Goal: Entertainment & Leisure: Consume media (video, audio)

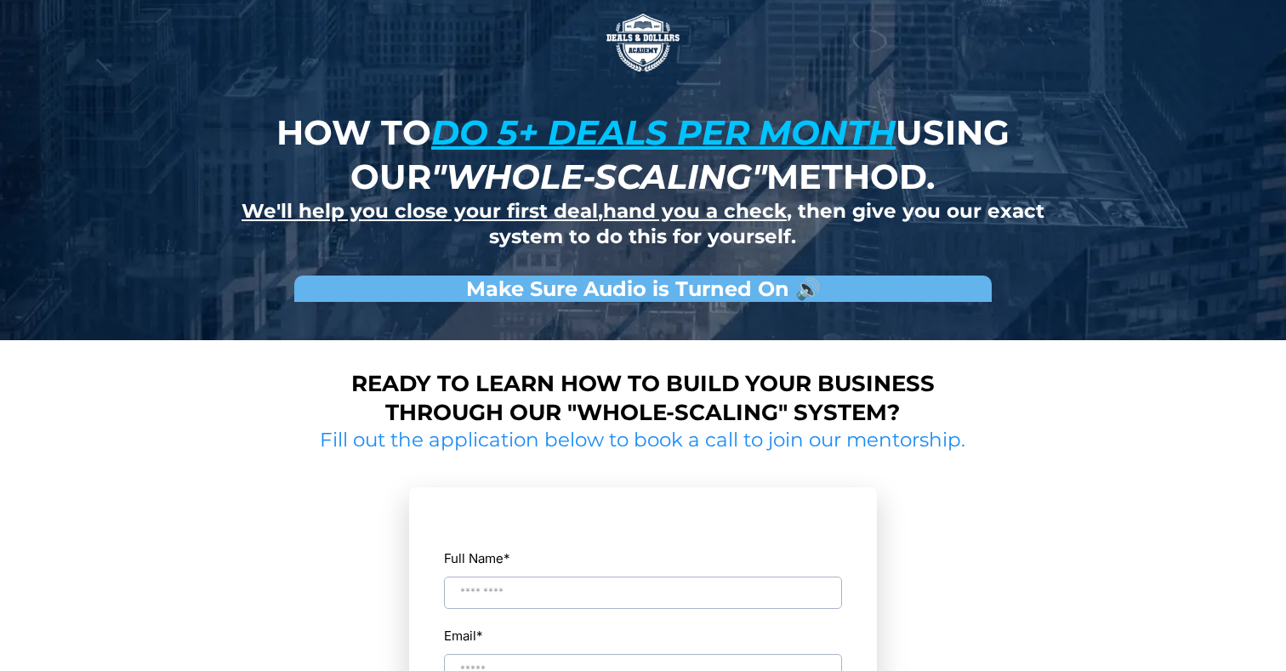
scroll to position [244, 0]
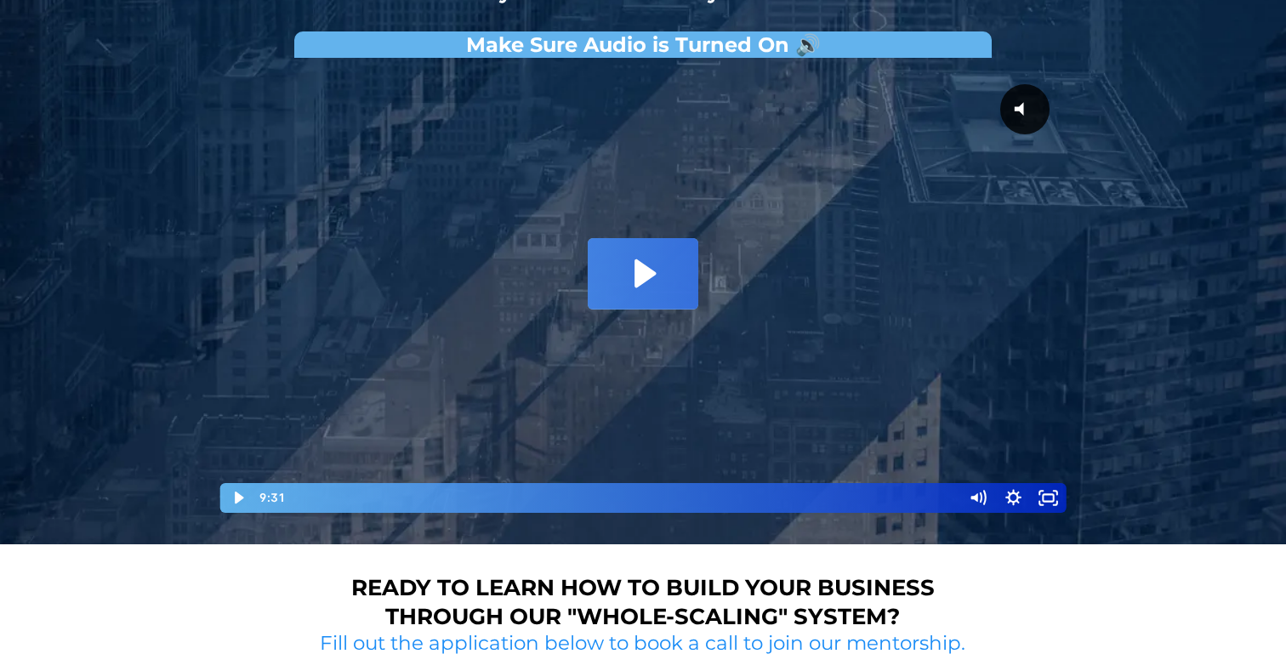
click at [635, 248] on icon "Play Video: David Choi - Whole-Scaling VSL V.2 (short)" at bounding box center [643, 273] width 111 height 71
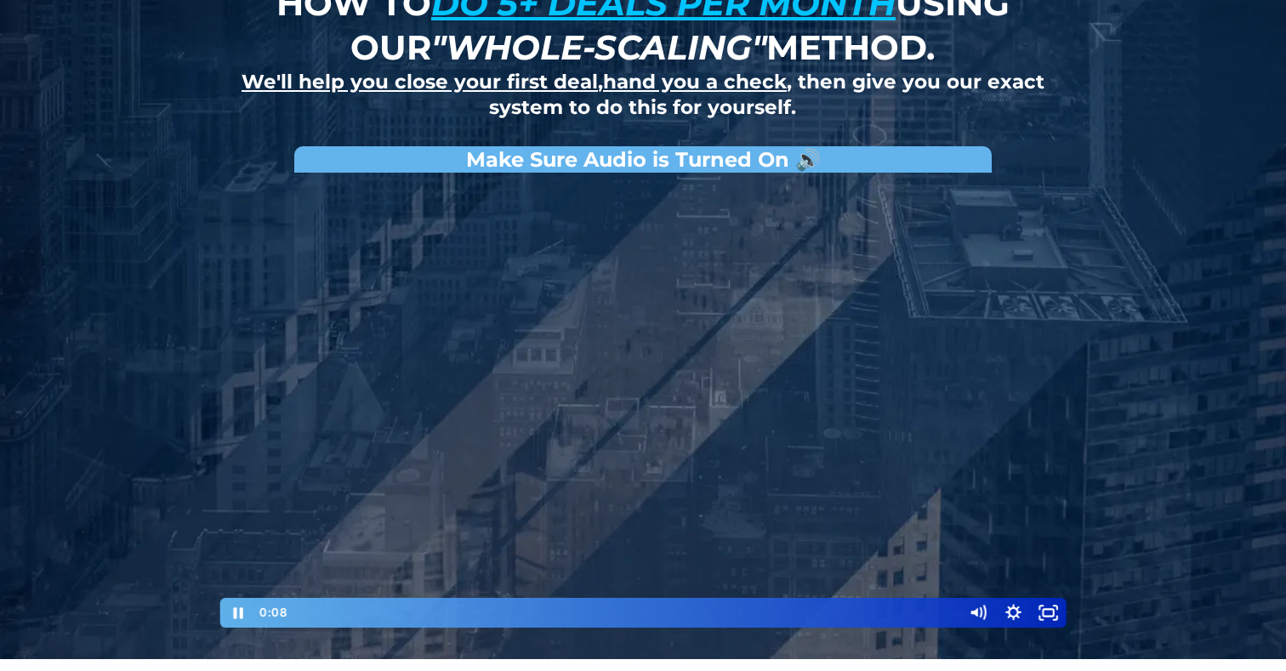
scroll to position [128, 0]
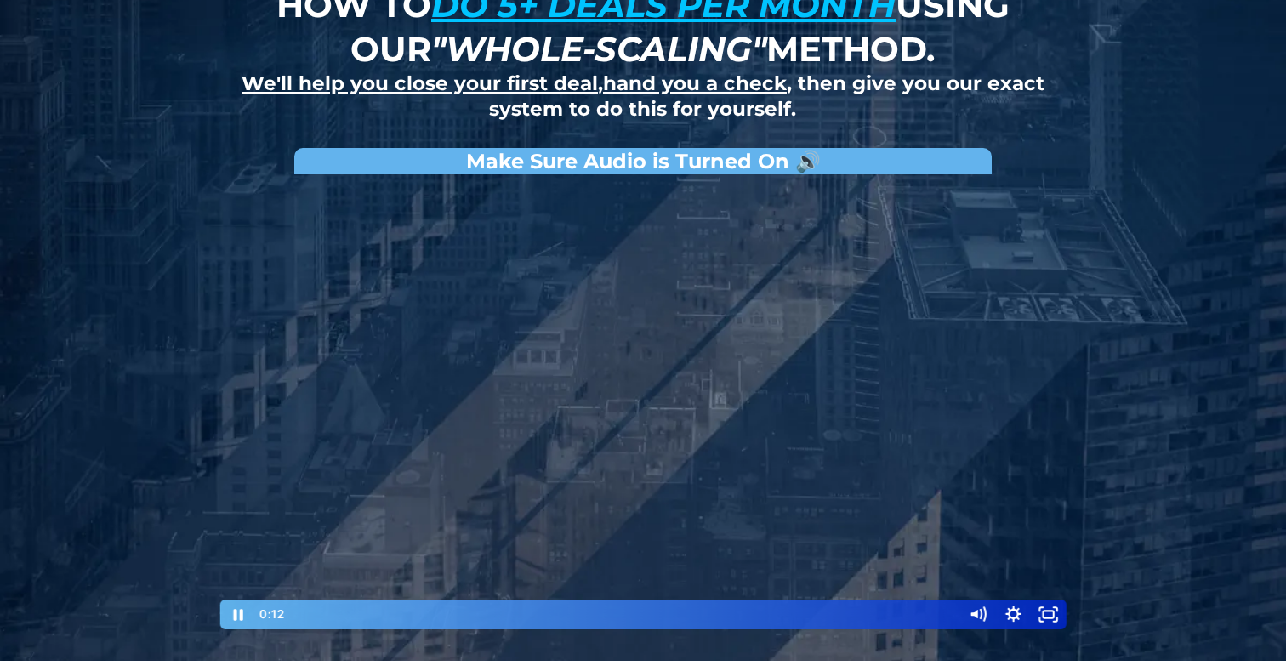
click at [926, 490] on div at bounding box center [643, 407] width 851 height 448
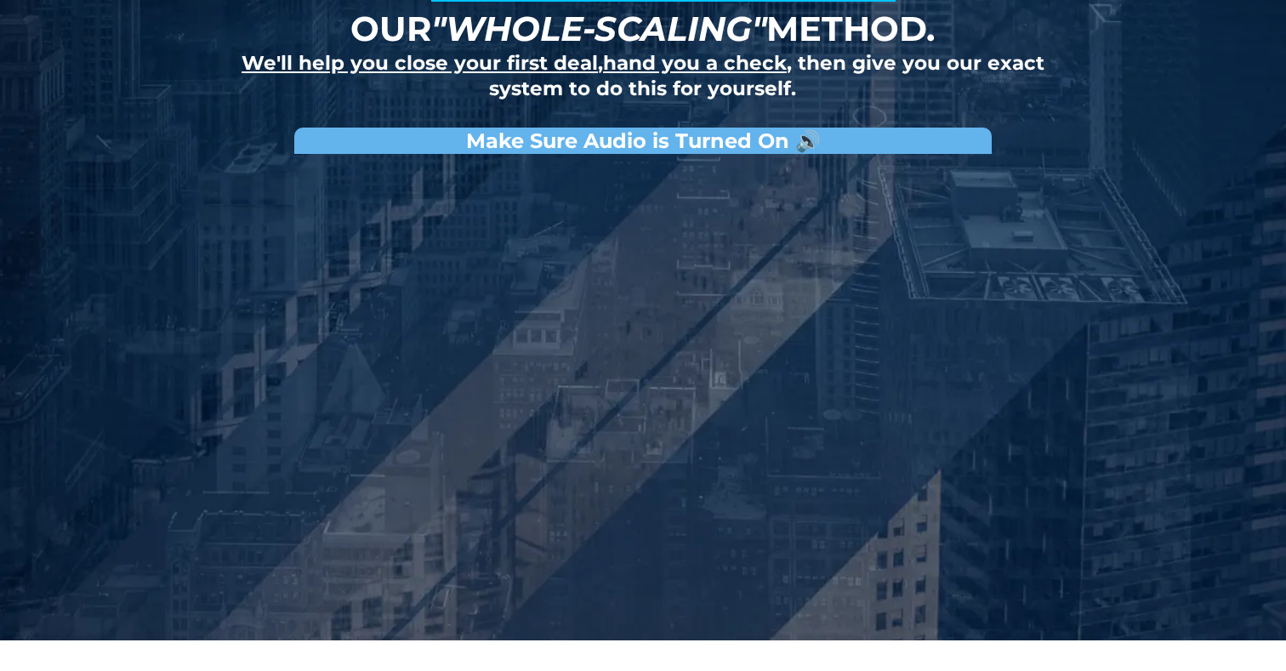
scroll to position [150, 0]
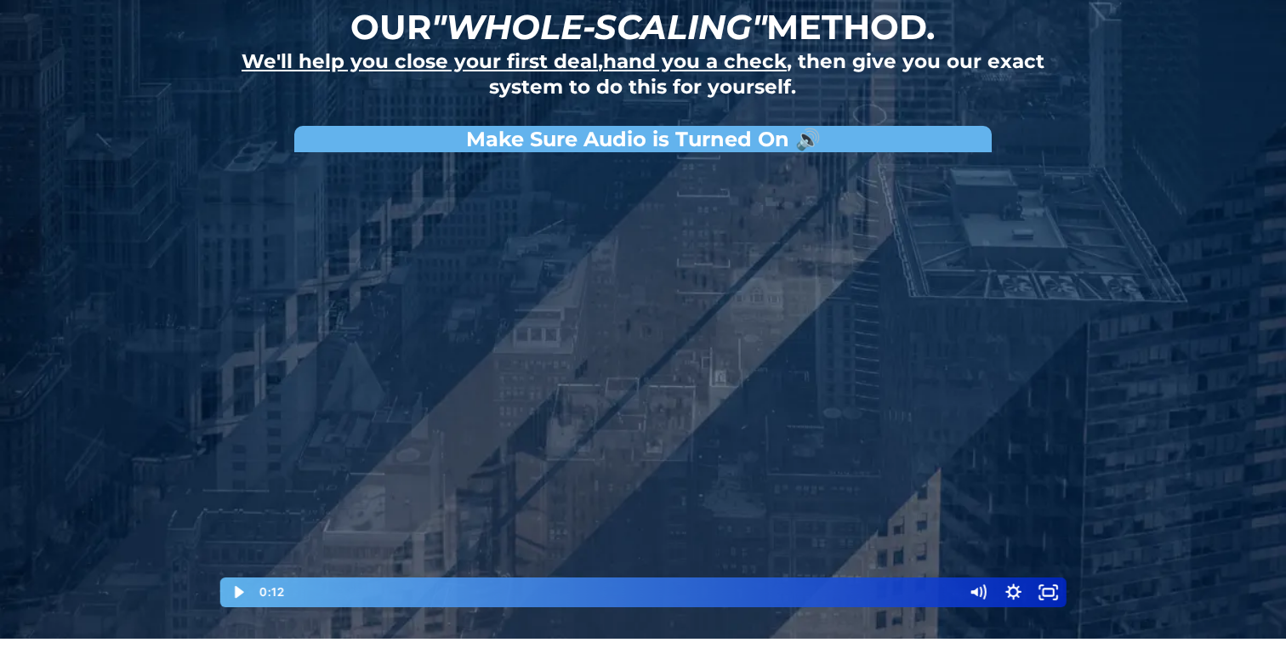
click at [685, 290] on div at bounding box center [643, 385] width 851 height 448
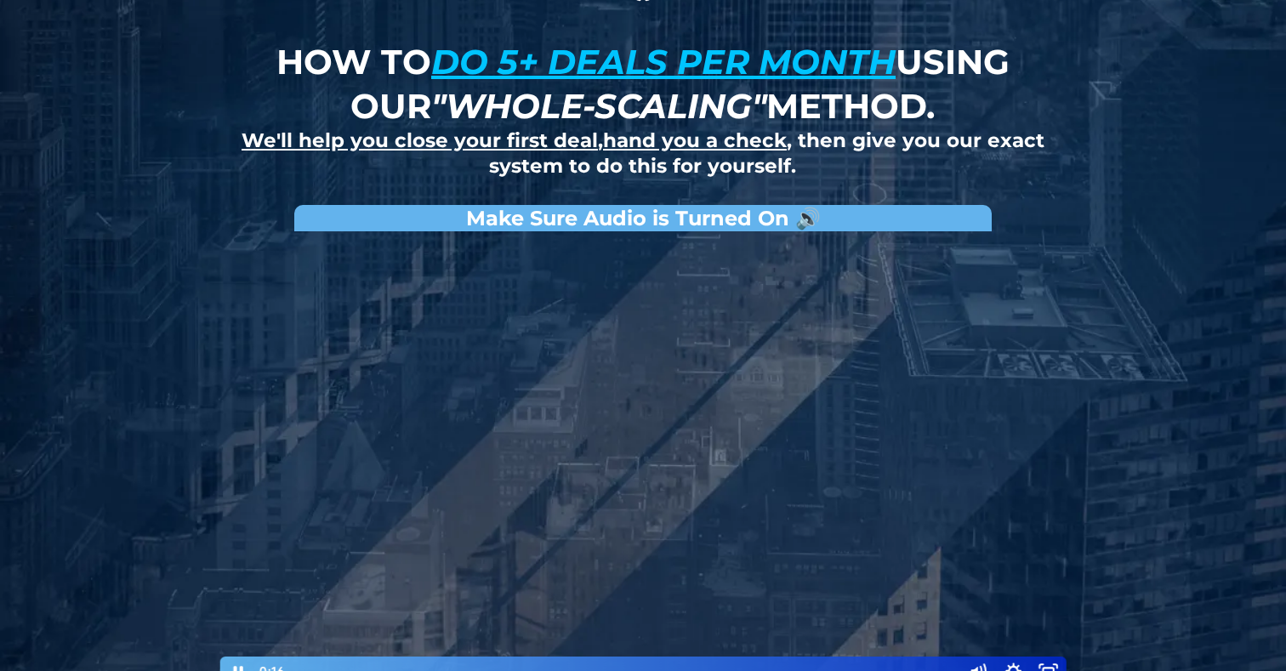
scroll to position [61, 0]
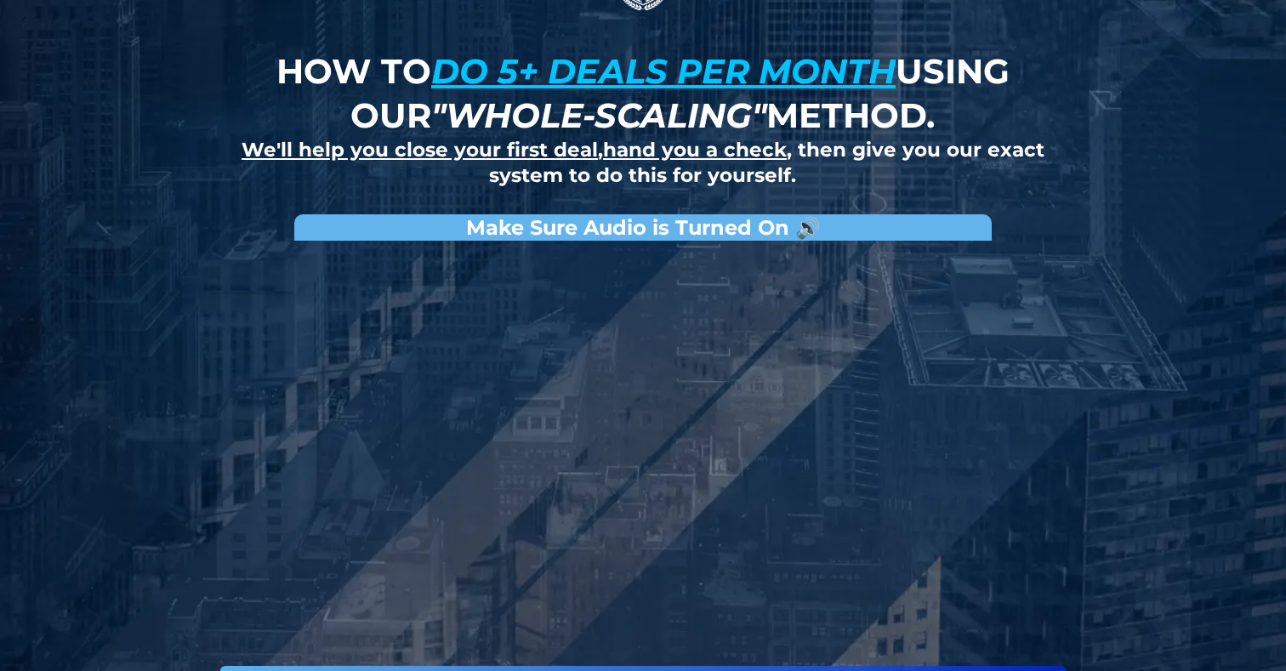
click at [672, 408] on div at bounding box center [643, 473] width 851 height 448
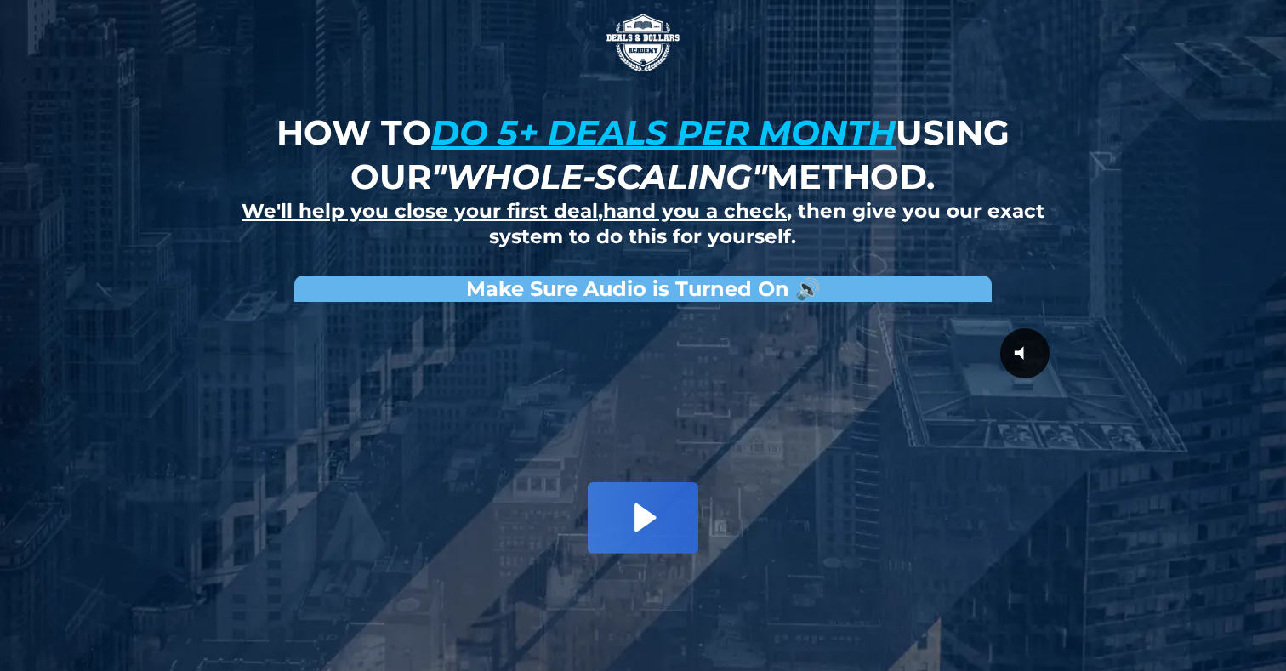
scroll to position [1050, 0]
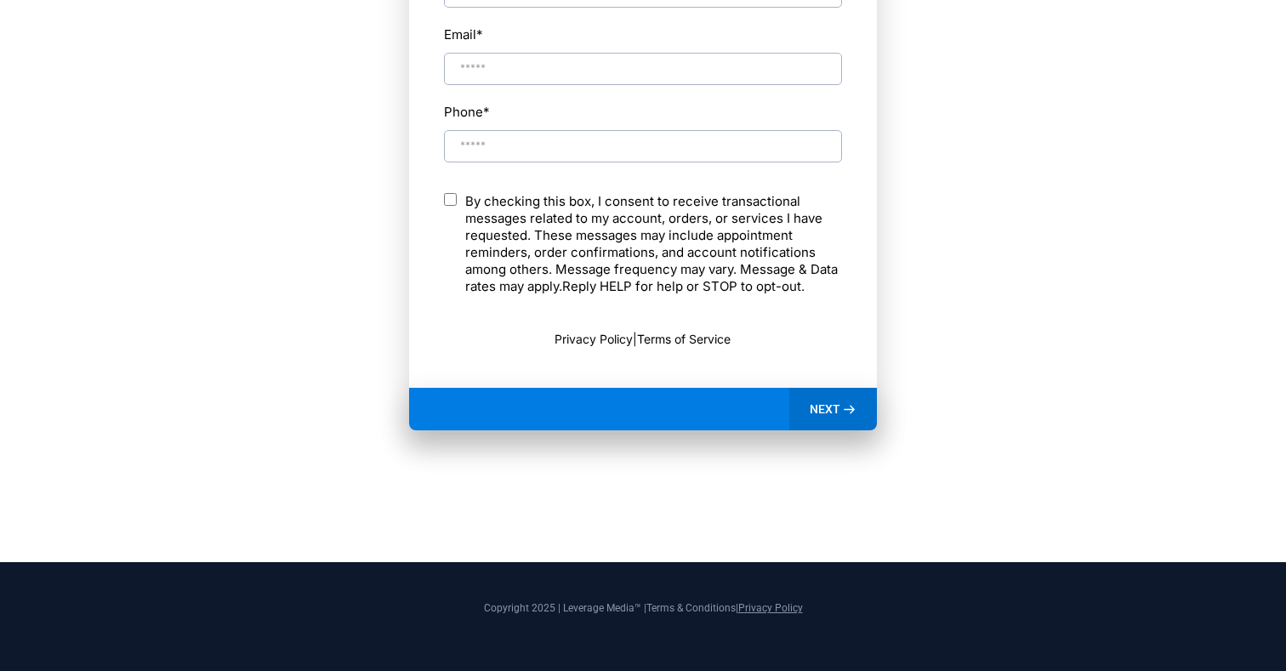
click at [761, 613] on link "Privacy Policy" at bounding box center [770, 608] width 65 height 12
